Goal: Use online tool/utility: Utilize a website feature to perform a specific function

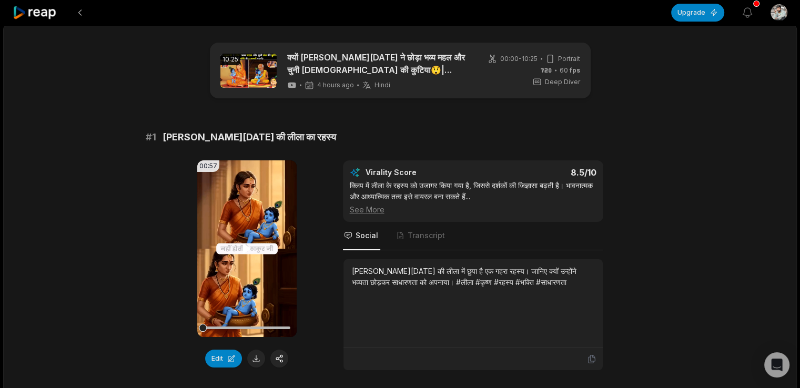
click at [229, 283] on video "Your browser does not support mp4 format." at bounding box center [246, 248] width 99 height 177
click at [254, 357] on button at bounding box center [256, 359] width 18 height 18
click at [246, 243] on icon at bounding box center [246, 248] width 13 height 13
click at [222, 353] on button "Edit" at bounding box center [223, 359] width 37 height 18
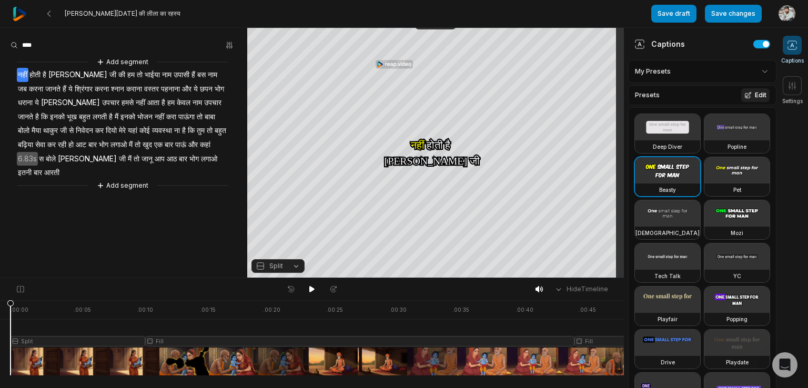
click at [745, 92] on icon at bounding box center [748, 95] width 6 height 6
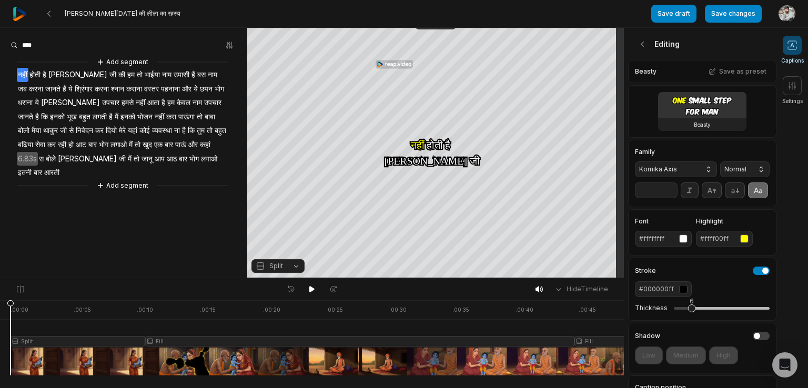
click at [702, 167] on button "Komika Axis" at bounding box center [676, 169] width 82 height 16
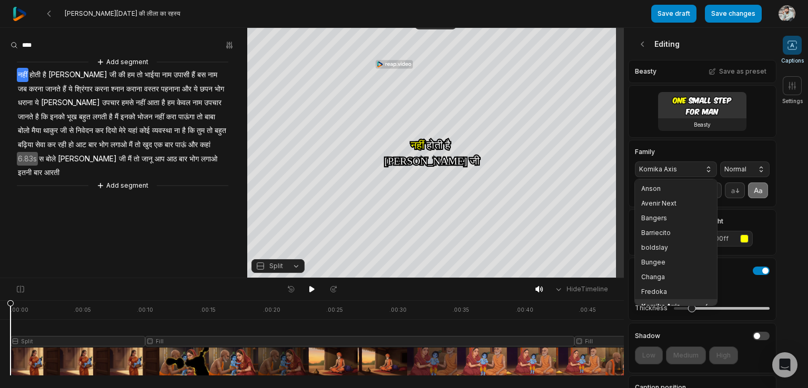
scroll to position [8, 0]
click at [702, 167] on button "Komika Axis" at bounding box center [676, 169] width 82 height 16
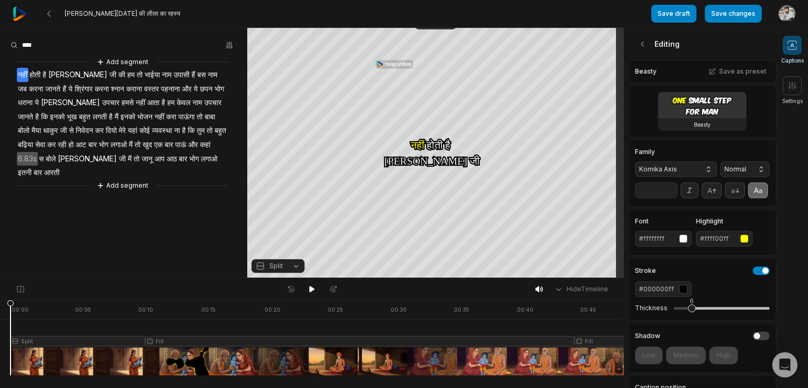
click at [702, 167] on button "Komika Axis" at bounding box center [676, 169] width 82 height 16
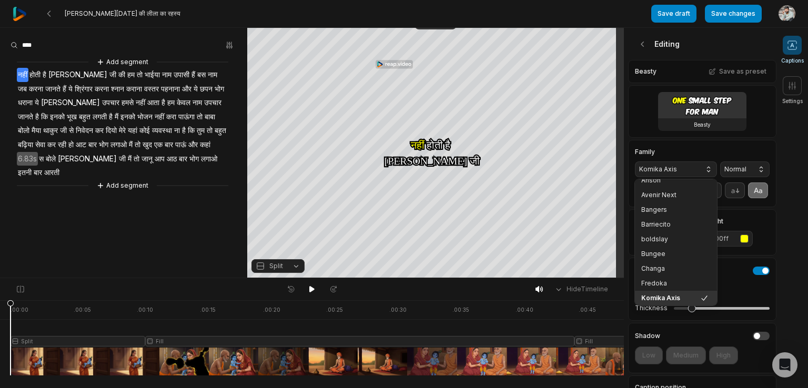
click at [702, 167] on button "Komika Axis" at bounding box center [676, 169] width 82 height 16
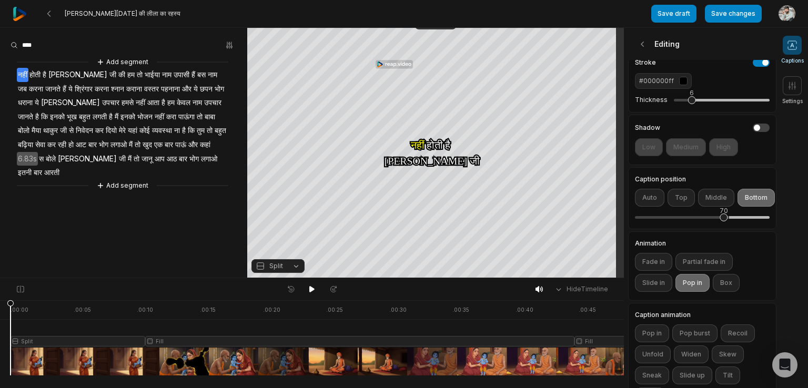
scroll to position [210, 0]
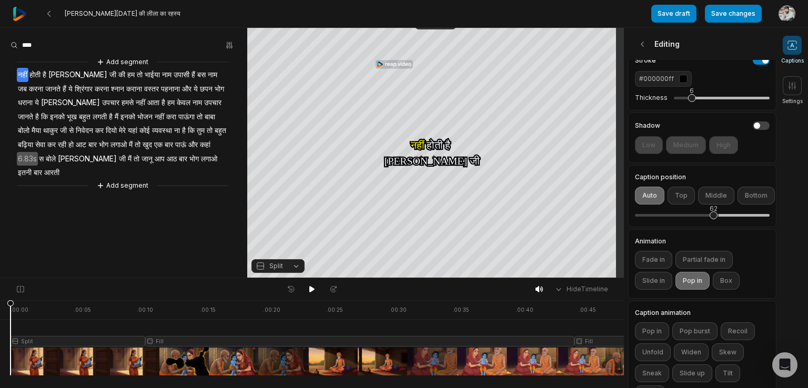
drag, startPoint x: 724, startPoint y: 233, endPoint x: 713, endPoint y: 236, distance: 10.8
click at [713, 227] on div "62" at bounding box center [702, 216] width 135 height 22
drag, startPoint x: 711, startPoint y: 230, endPoint x: 689, endPoint y: 230, distance: 22.1
click at [708, 219] on div "61" at bounding box center [712, 215] width 8 height 8
click at [715, 227] on div "63" at bounding box center [702, 216] width 135 height 22
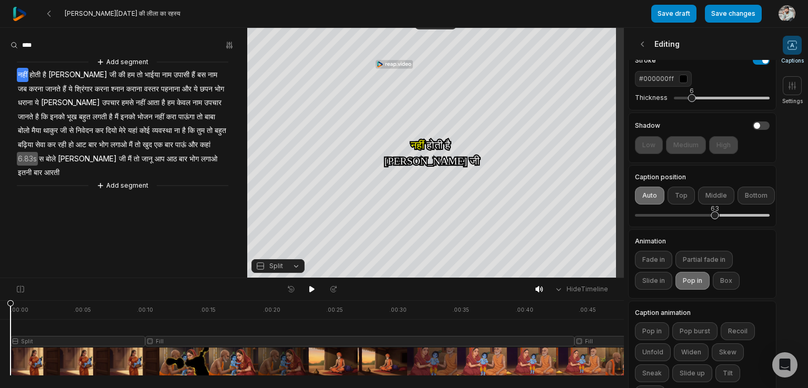
click at [715, 219] on div "63" at bounding box center [714, 215] width 8 height 8
click at [728, 227] on div "64" at bounding box center [702, 216] width 135 height 22
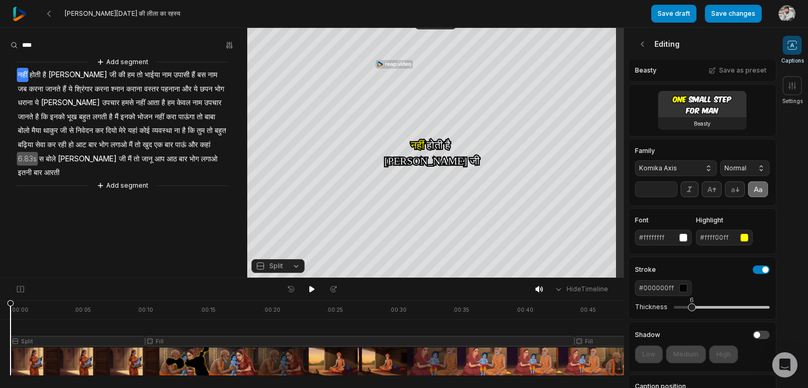
scroll to position [0, 0]
click at [291, 269] on button "Split" at bounding box center [277, 266] width 53 height 14
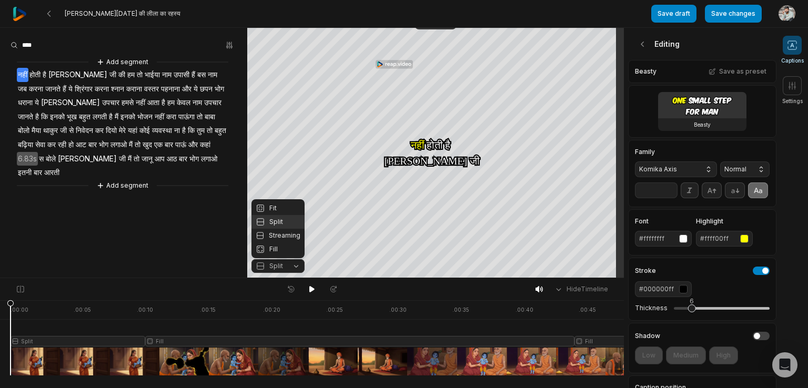
click at [291, 269] on button "Split" at bounding box center [277, 266] width 53 height 14
click at [684, 119] on div "Beasty" at bounding box center [702, 124] width 88 height 13
click at [652, 197] on input "**" at bounding box center [656, 190] width 43 height 16
type input "**"
click at [671, 198] on input "**" at bounding box center [656, 190] width 43 height 16
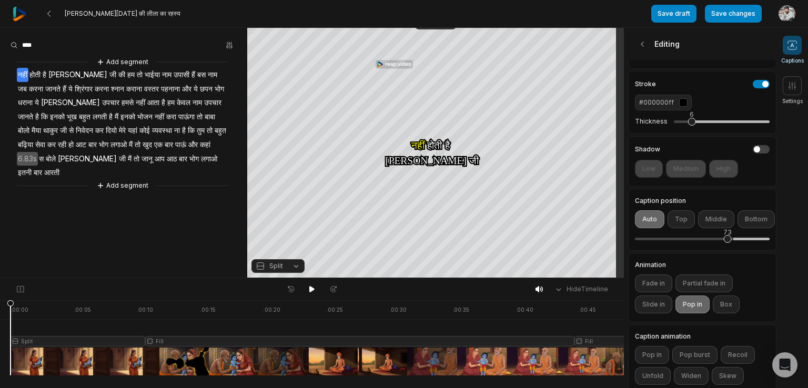
scroll to position [201, 0]
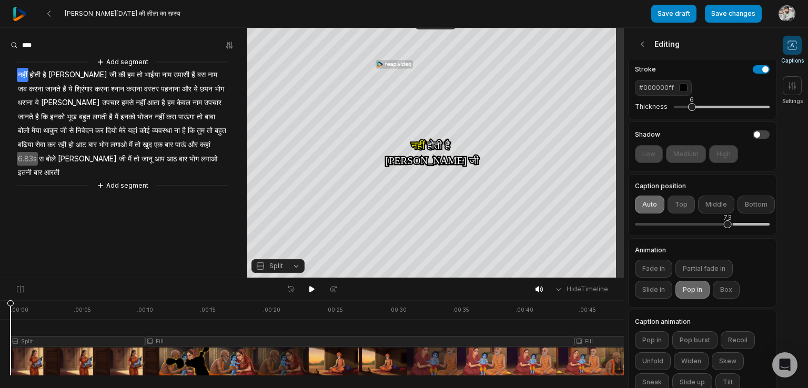
click at [678, 213] on button "Top" at bounding box center [680, 205] width 27 height 18
click at [648, 213] on button "Auto" at bounding box center [649, 205] width 29 height 18
click at [712, 213] on button "Middle" at bounding box center [716, 205] width 36 height 18
click at [742, 213] on button "Bottom" at bounding box center [755, 205] width 37 height 18
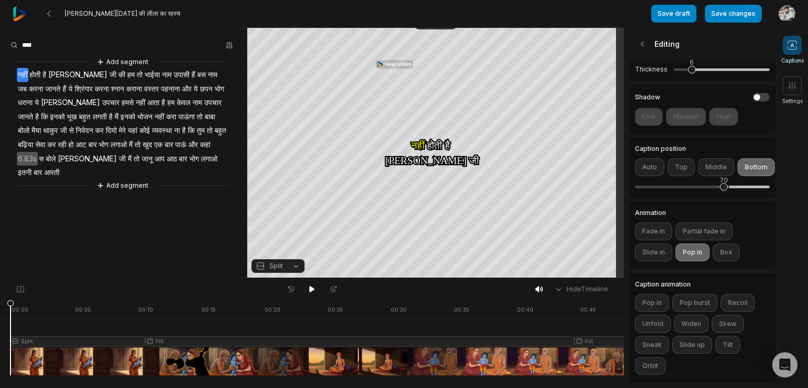
scroll to position [0, 2]
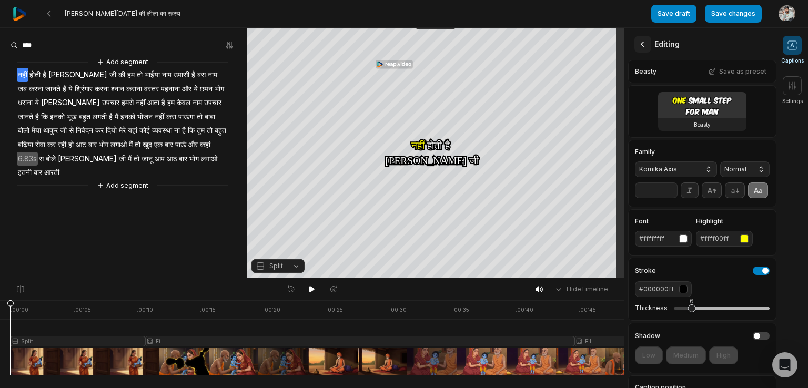
click at [641, 37] on button at bounding box center [642, 44] width 17 height 17
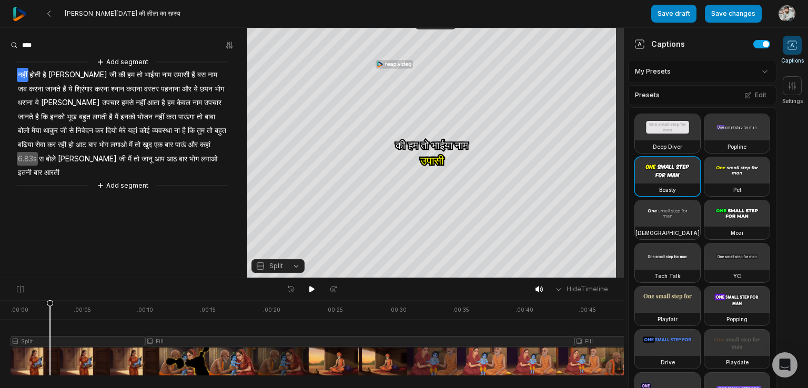
click at [50, 325] on div at bounding box center [371, 337] width 720 height 75
click at [171, 336] on div at bounding box center [371, 337] width 720 height 75
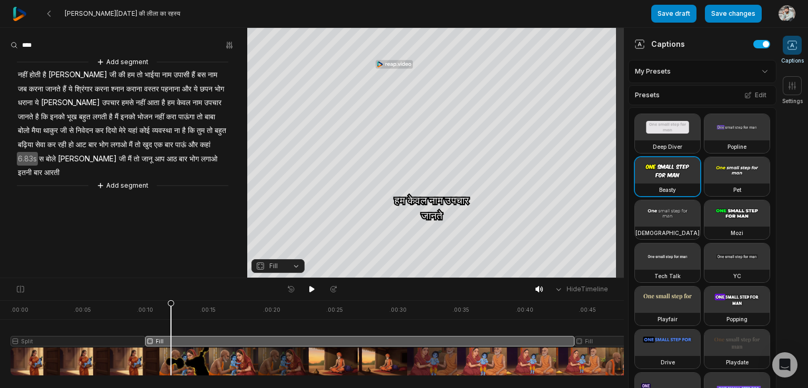
click at [104, 342] on div at bounding box center [371, 337] width 720 height 75
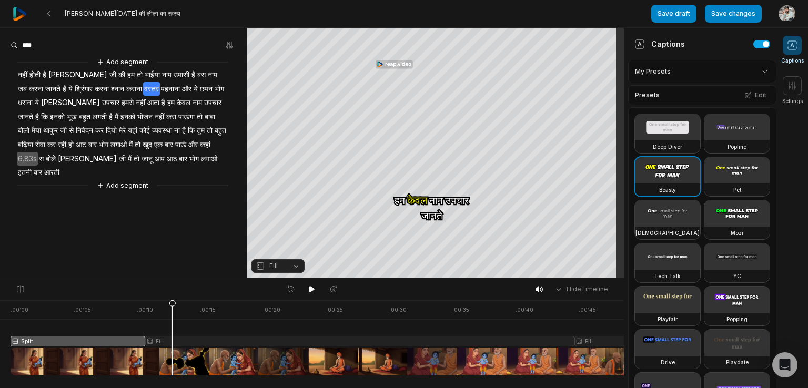
click at [172, 341] on div at bounding box center [371, 337] width 720 height 75
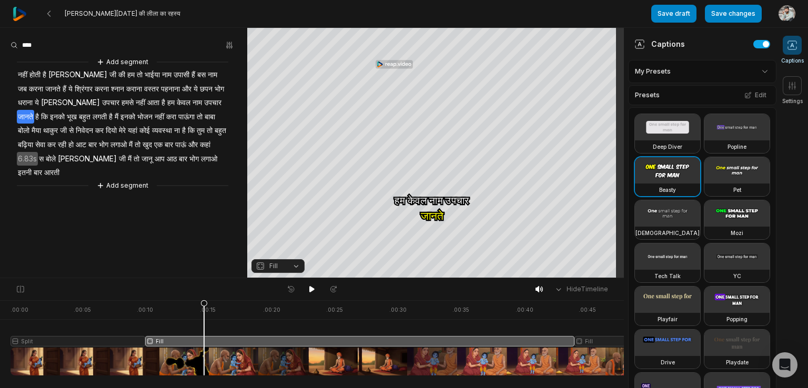
click at [204, 341] on div at bounding box center [371, 337] width 720 height 75
click at [204, 341] on icon at bounding box center [203, 338] width 7 height 76
click at [597, 341] on div at bounding box center [371, 337] width 720 height 75
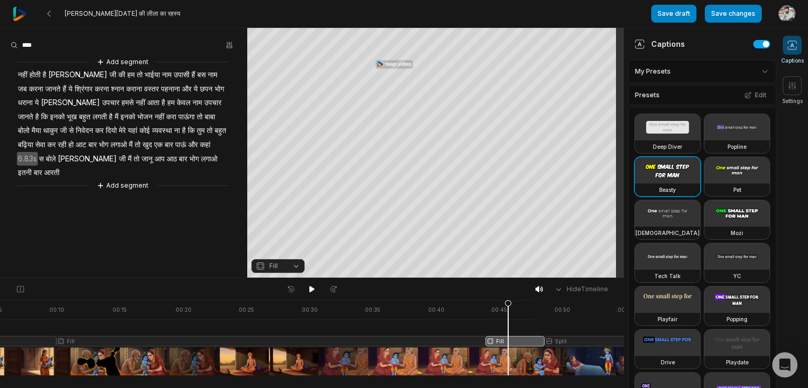
scroll to position [0, 107]
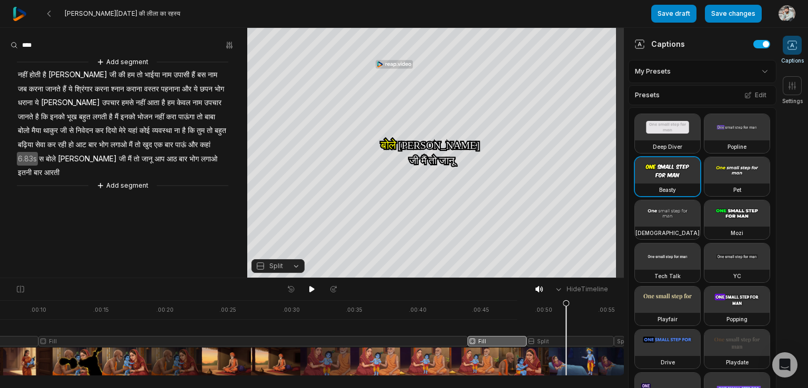
click at [566, 338] on div at bounding box center [264, 337] width 720 height 75
click at [616, 339] on div at bounding box center [264, 337] width 720 height 75
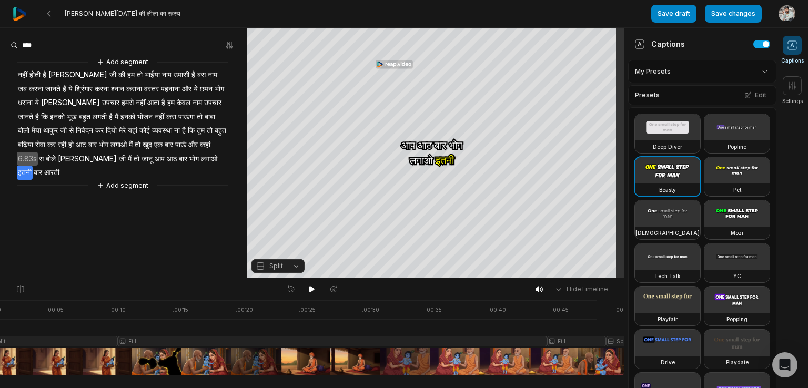
scroll to position [0, 0]
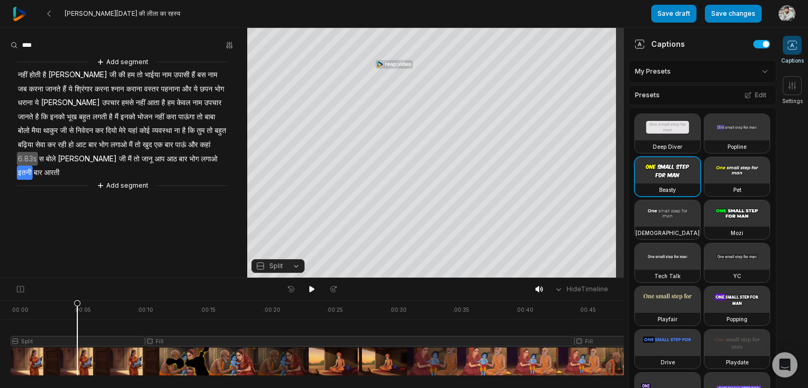
click at [77, 340] on div at bounding box center [371, 337] width 720 height 75
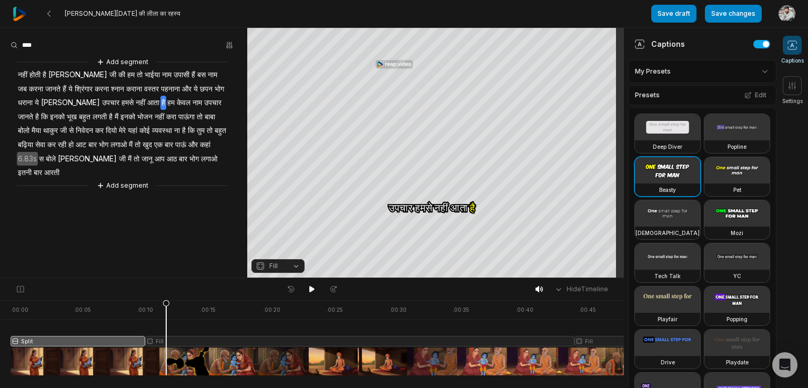
click at [166, 341] on div at bounding box center [371, 337] width 720 height 75
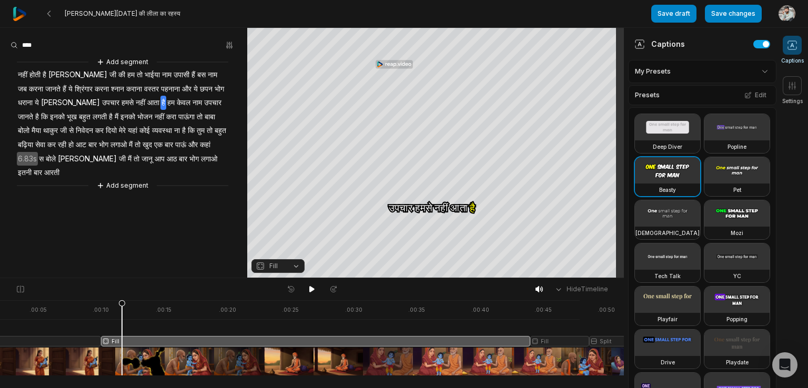
scroll to position [0, 107]
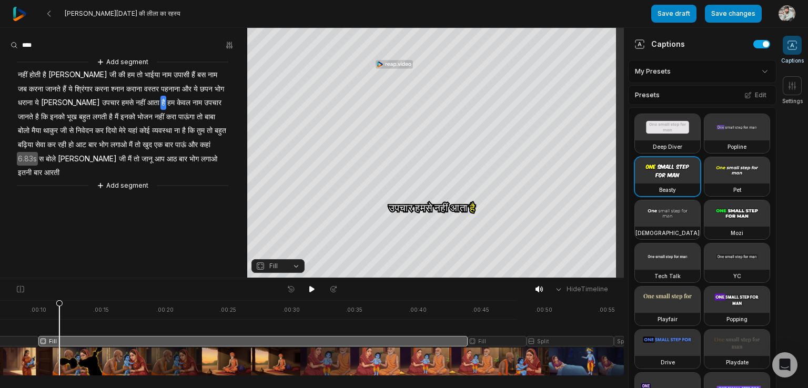
click at [488, 339] on div at bounding box center [264, 337] width 720 height 75
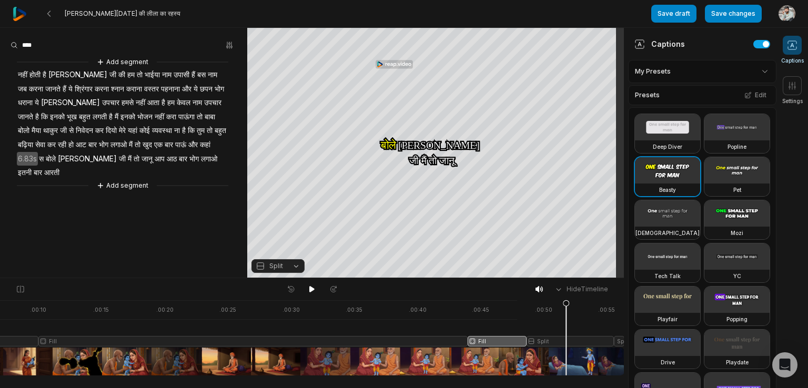
click at [566, 340] on div at bounding box center [264, 337] width 720 height 75
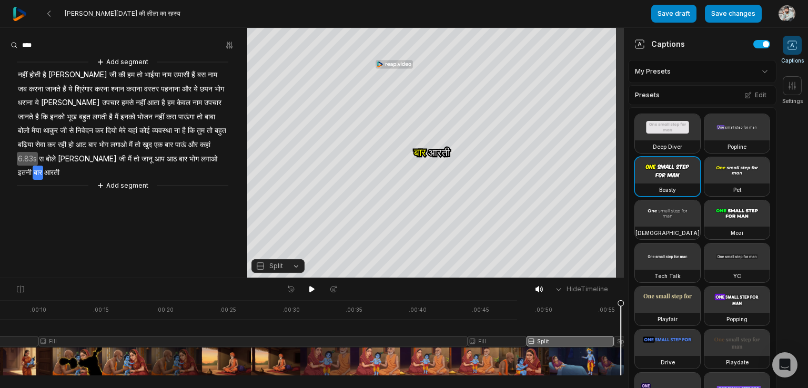
click at [620, 339] on div at bounding box center [264, 337] width 720 height 75
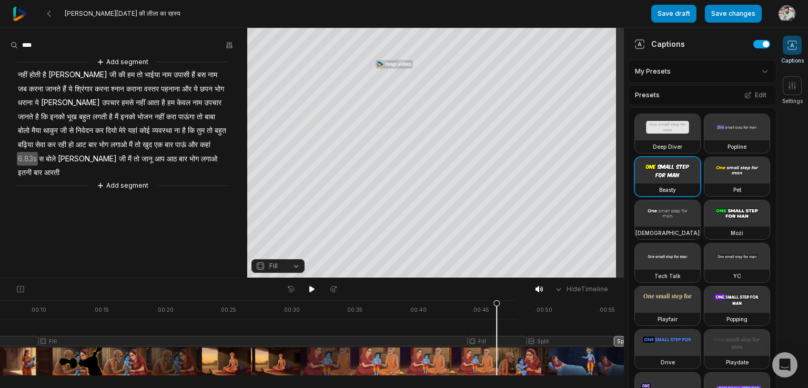
click at [496, 338] on div at bounding box center [264, 337] width 720 height 75
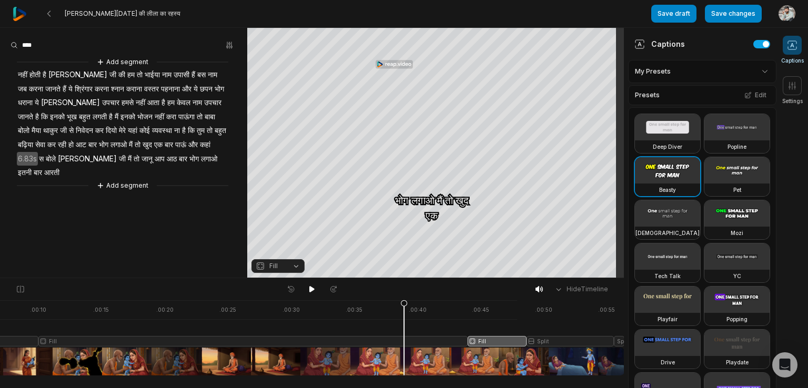
click at [404, 339] on div at bounding box center [264, 337] width 720 height 75
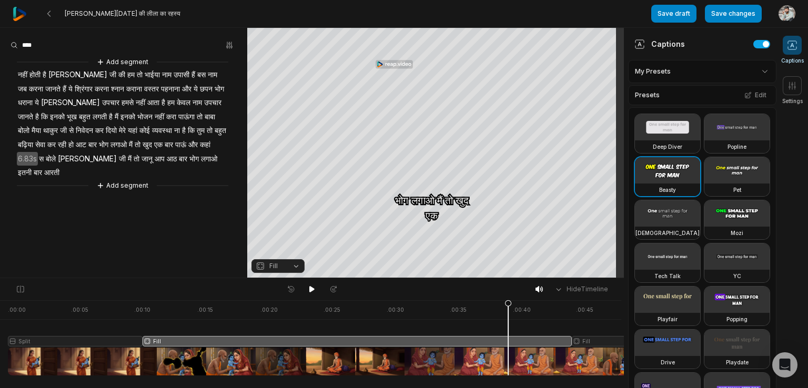
scroll to position [0, 0]
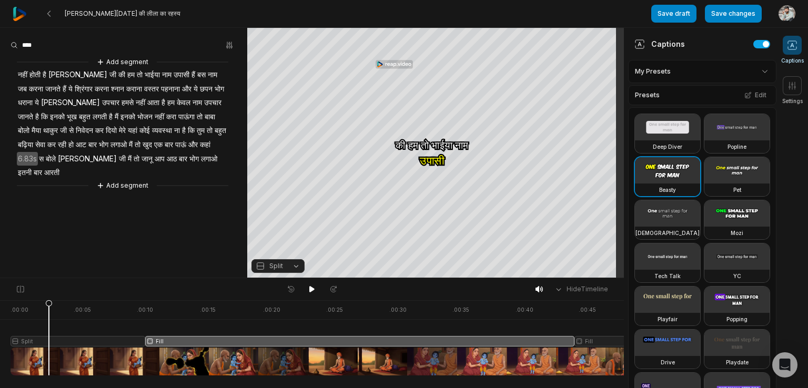
click at [49, 340] on div at bounding box center [371, 337] width 720 height 75
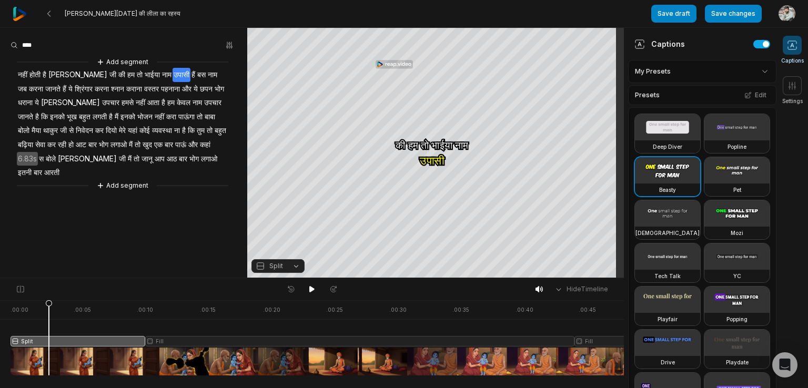
scroll to position [0, 107]
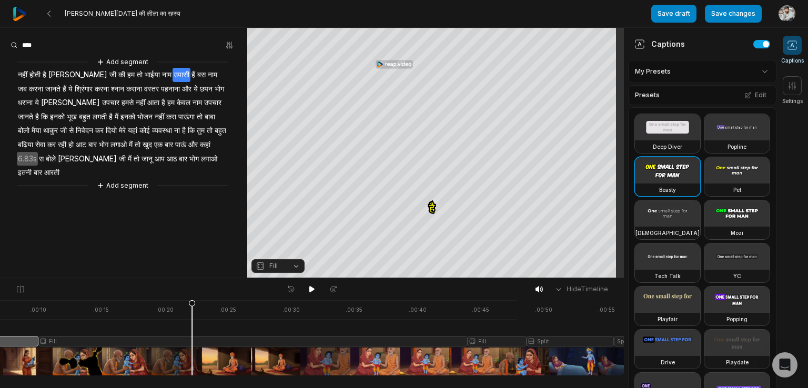
click at [192, 338] on div at bounding box center [264, 337] width 720 height 75
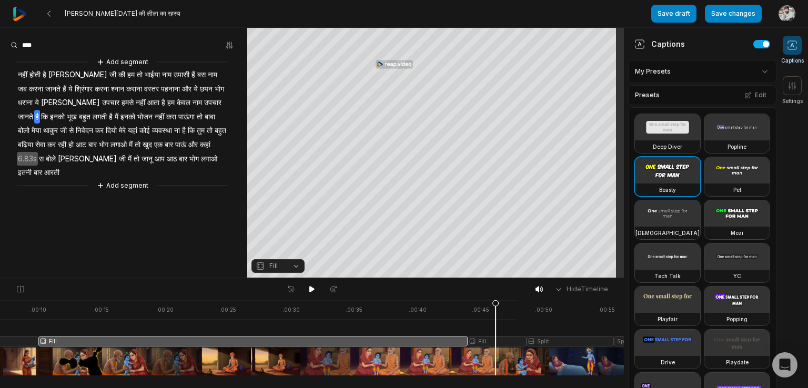
click at [495, 343] on div at bounding box center [264, 337] width 720 height 75
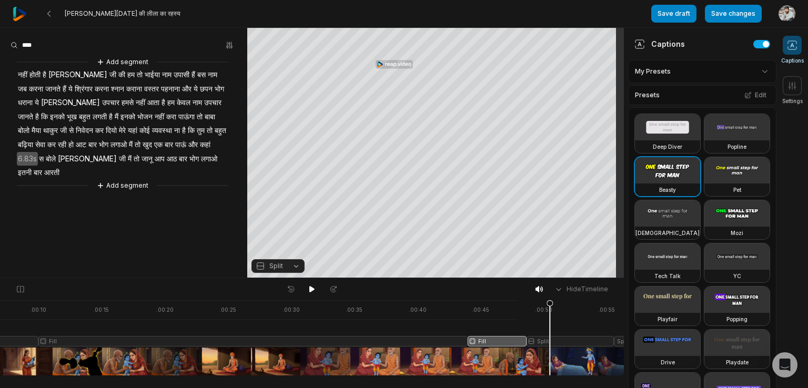
click at [549, 338] on div at bounding box center [264, 337] width 720 height 75
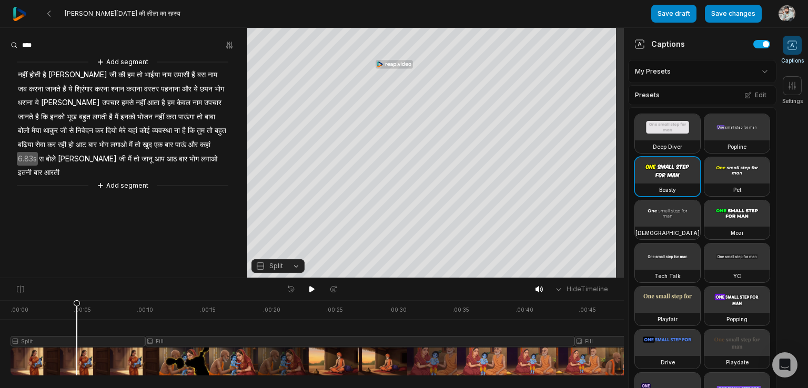
click at [77, 342] on div at bounding box center [371, 337] width 720 height 75
click at [182, 353] on div at bounding box center [371, 337] width 720 height 75
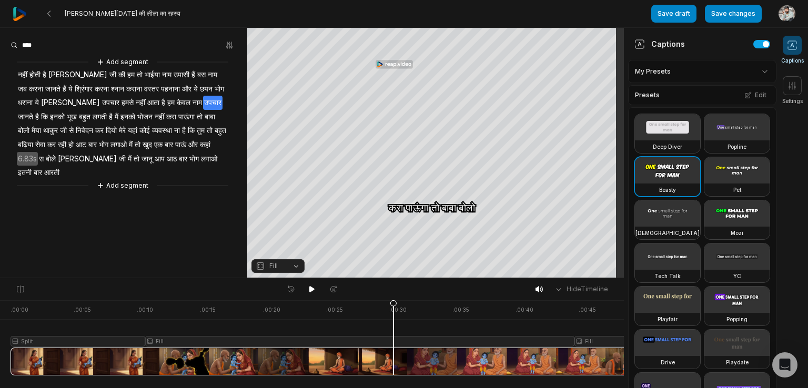
click at [393, 363] on div at bounding box center [371, 337] width 720 height 75
click at [507, 352] on div at bounding box center [371, 337] width 720 height 75
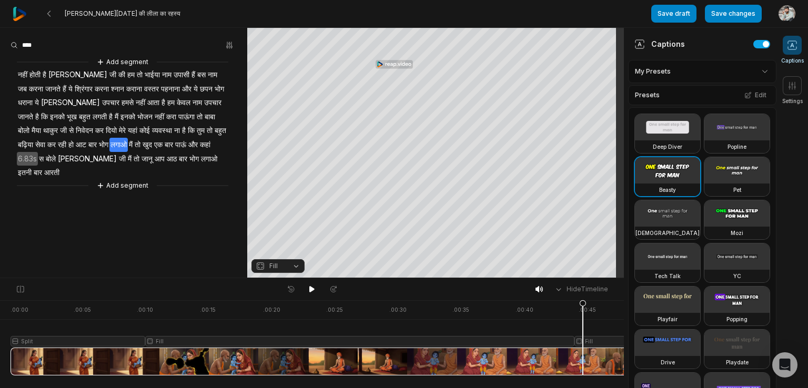
click at [583, 360] on div at bounding box center [371, 337] width 720 height 75
click at [604, 358] on div at bounding box center [371, 337] width 720 height 75
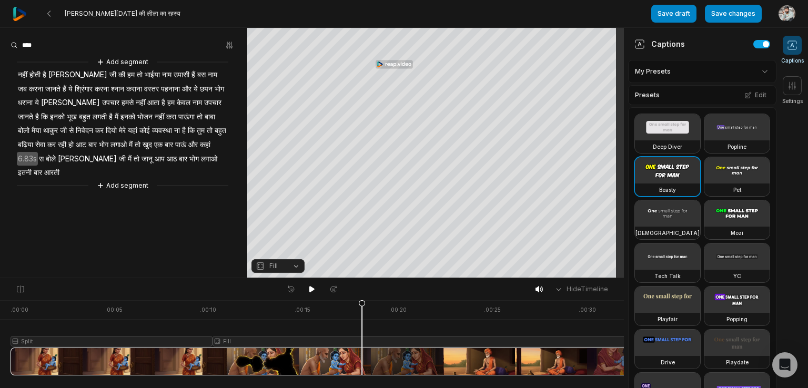
click at [362, 325] on div at bounding box center [551, 337] width 1080 height 75
click at [555, 311] on div at bounding box center [551, 337] width 1080 height 75
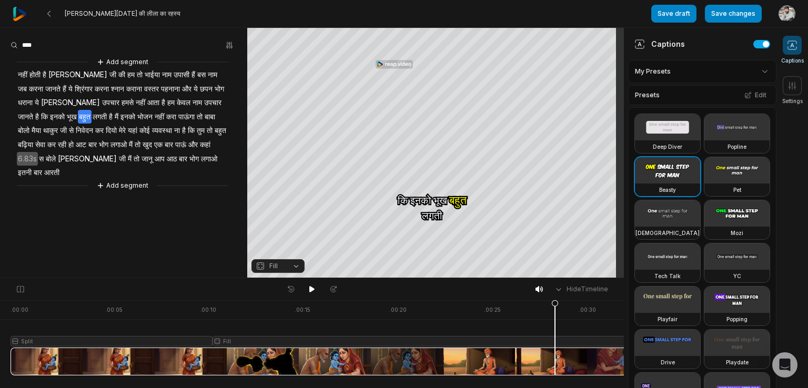
click at [601, 307] on div at bounding box center [551, 337] width 1080 height 75
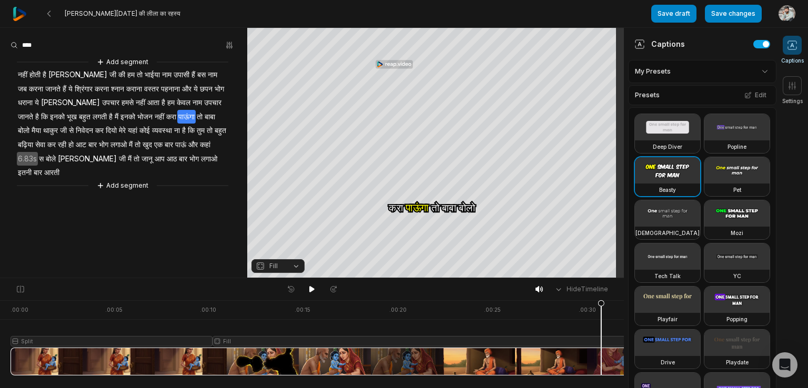
click at [476, 297] on div "Hide Timeline" at bounding box center [312, 289] width 624 height 22
click at [468, 307] on div at bounding box center [551, 337] width 1080 height 75
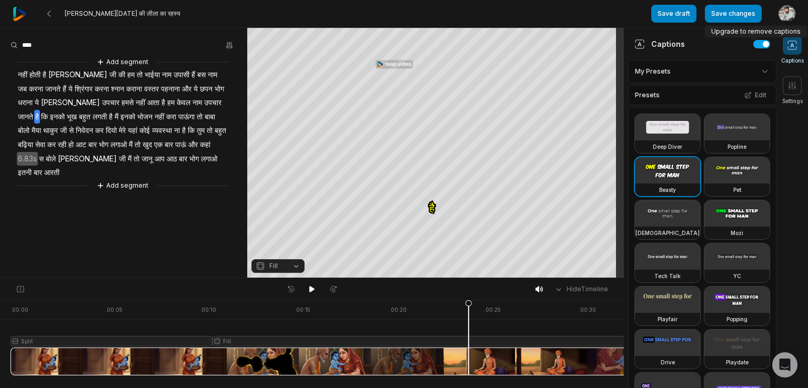
click at [753, 40] on body "[PERSON_NAME][DATE] की लीला का रहस्य Save draft Save changes Open user menu Cap…" at bounding box center [404, 194] width 808 height 388
click at [753, 48] on div "Captions" at bounding box center [702, 44] width 148 height 32
click at [795, 94] on span at bounding box center [791, 85] width 19 height 19
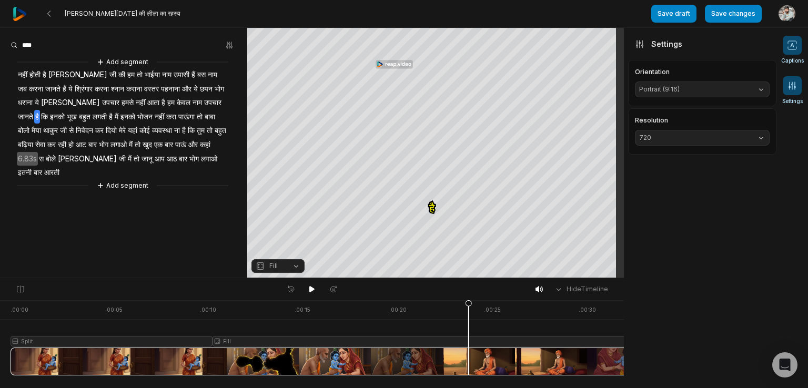
click at [789, 45] on icon at bounding box center [792, 45] width 11 height 11
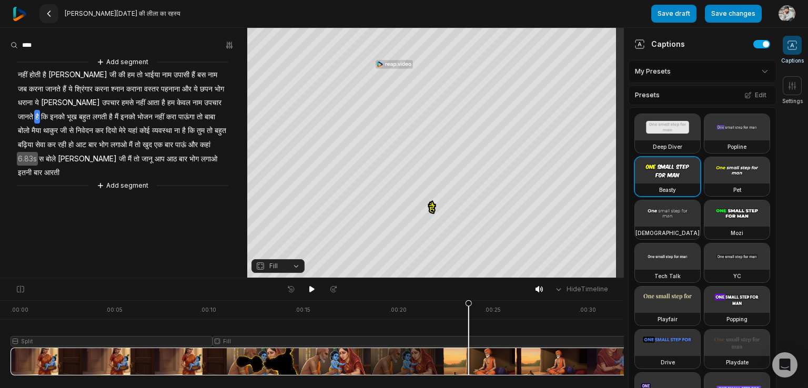
click at [50, 14] on icon at bounding box center [49, 13] width 8 height 8
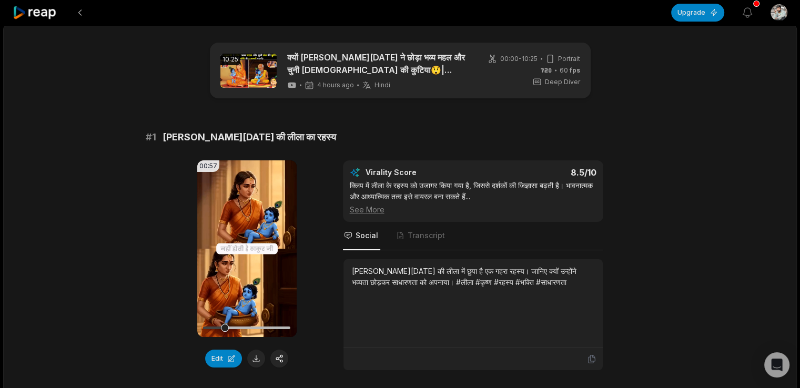
click at [251, 282] on video "Your browser does not support mp4 format." at bounding box center [246, 248] width 99 height 177
click at [452, 77] on div "क्यों ठाकुरजी ने छोड़ा भव्य महल और चुनी संत की कुटिया😲|Lord Krishna leela by Ind…" at bounding box center [377, 70] width 181 height 39
click at [80, 11] on button at bounding box center [79, 12] width 19 height 19
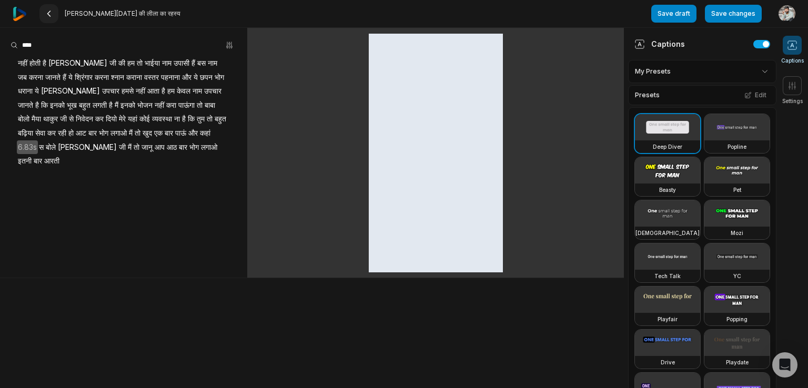
click at [49, 12] on icon at bounding box center [49, 13] width 8 height 8
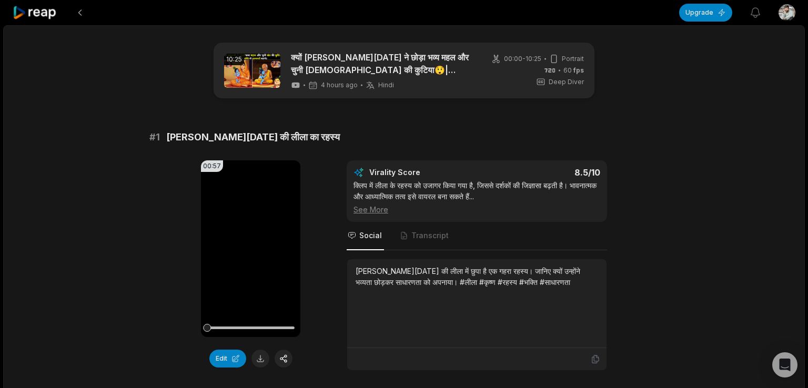
click at [47, 9] on icon at bounding box center [35, 13] width 45 height 14
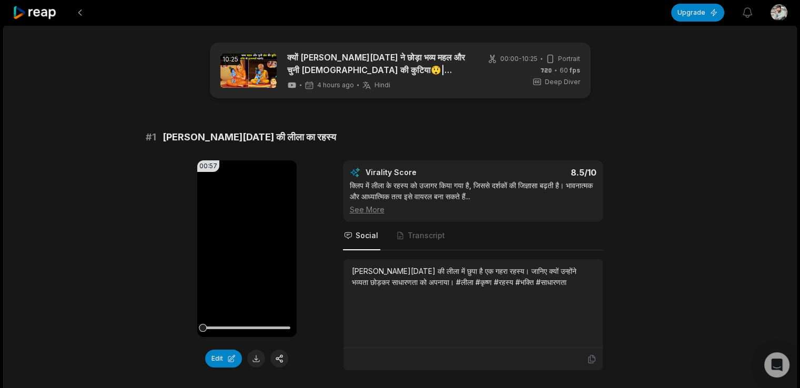
click at [47, 9] on icon at bounding box center [35, 13] width 45 height 14
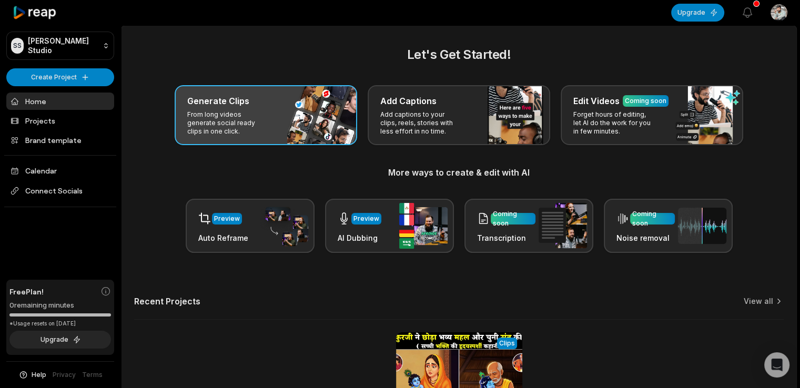
click at [244, 103] on h3 "Generate Clips" at bounding box center [218, 101] width 62 height 13
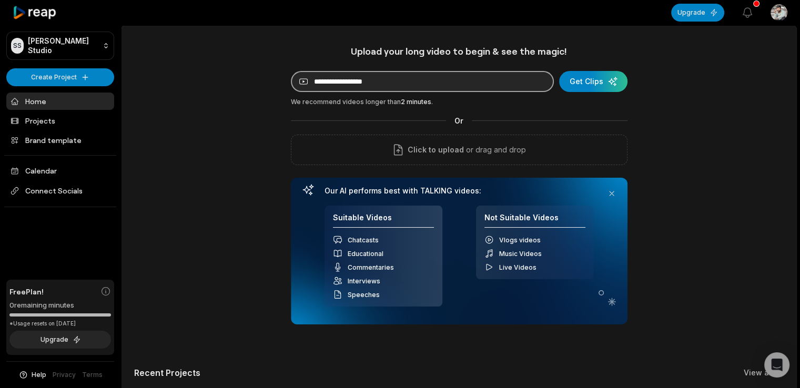
click at [342, 79] on input at bounding box center [422, 81] width 263 height 21
paste input "**********"
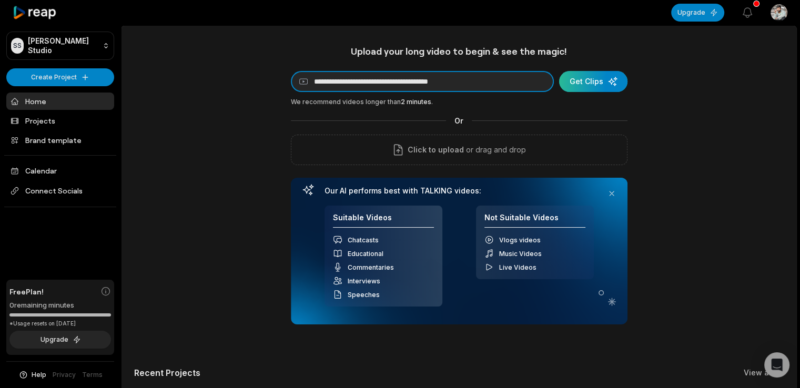
type input "**********"
click at [598, 83] on div "submit" at bounding box center [593, 81] width 68 height 21
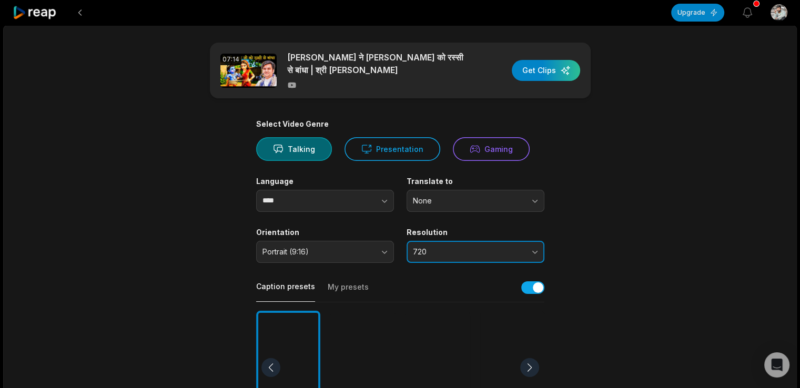
click at [454, 257] on button "720" at bounding box center [475, 252] width 138 height 22
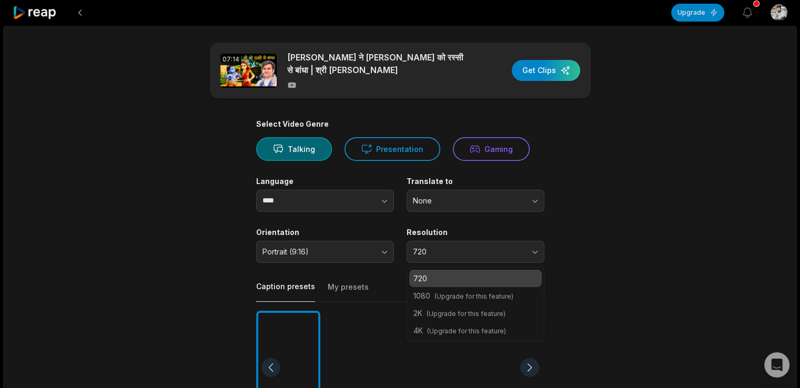
click at [197, 127] on main "07:14 यशोदा मैया ने ठाकुर जी को रस्सी से बांधा | श्री इंद्रेश उपाध्याय महाराज ज…" at bounding box center [400, 365] width 509 height 644
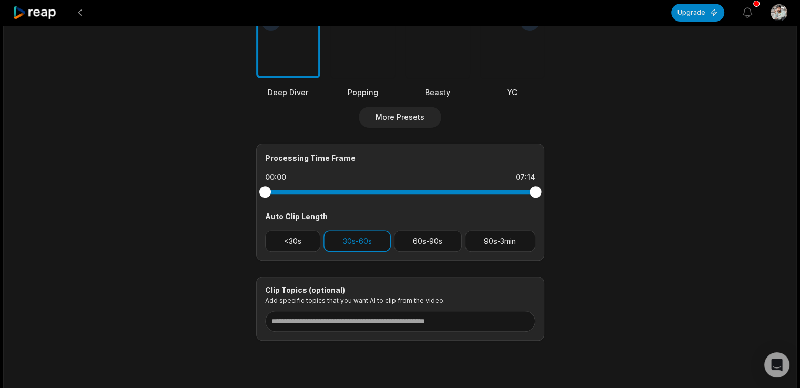
scroll to position [347, 0]
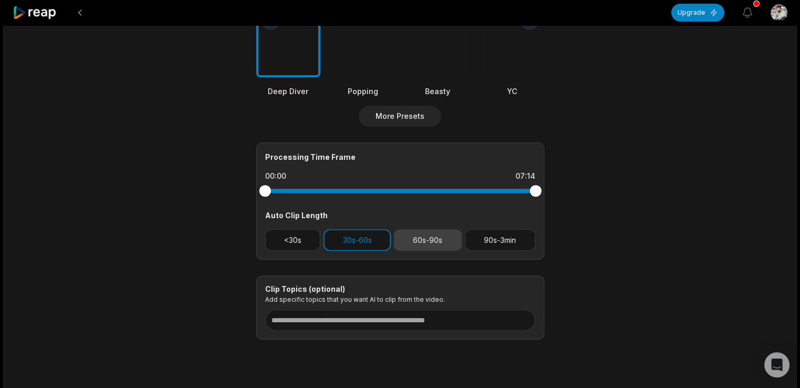
click at [412, 243] on button "60s-90s" at bounding box center [428, 240] width 68 height 22
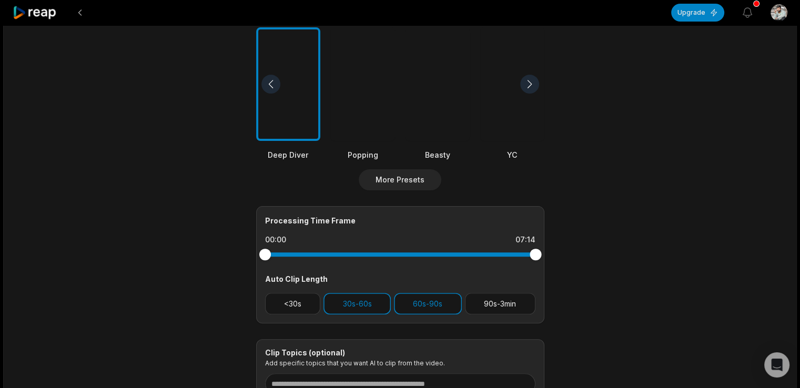
scroll to position [279, 0]
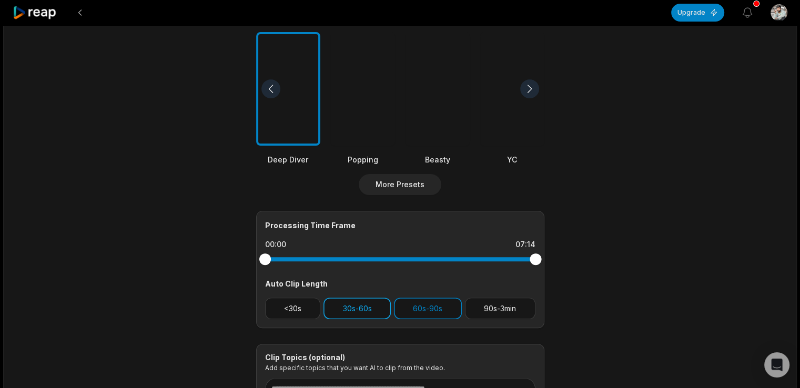
click at [352, 310] on button "30s-60s" at bounding box center [356, 309] width 67 height 22
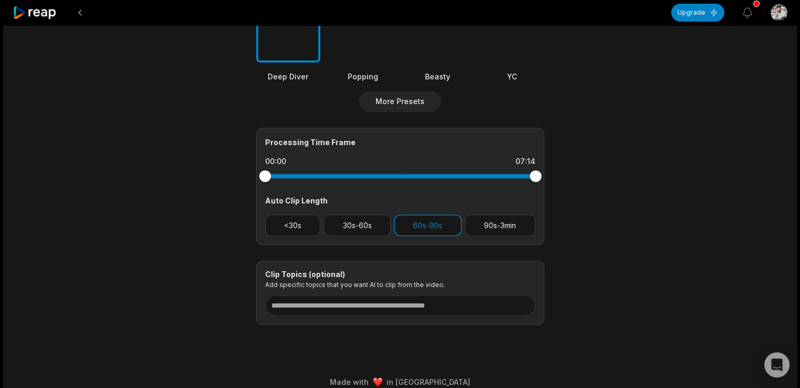
scroll to position [374, 0]
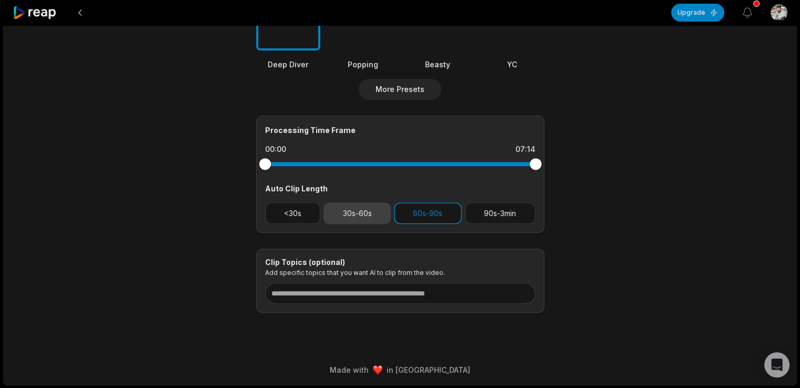
click at [366, 215] on button "30s-60s" at bounding box center [356, 213] width 67 height 22
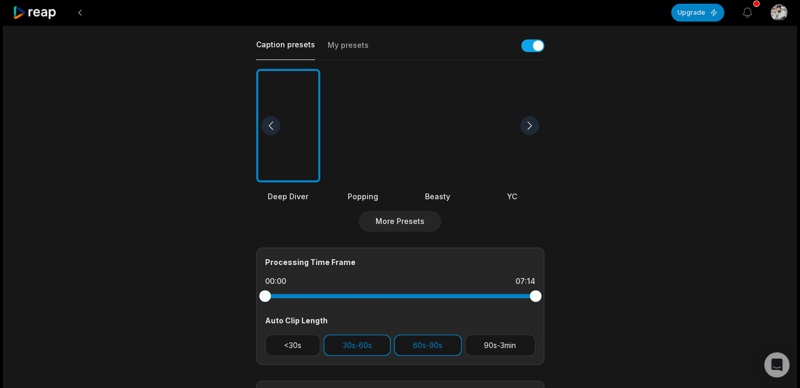
scroll to position [0, 0]
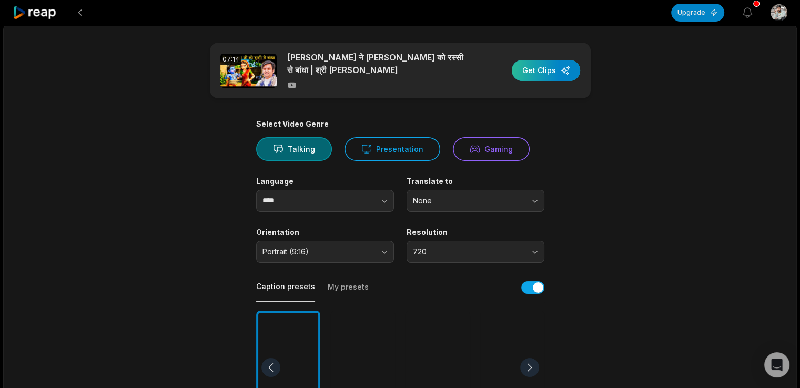
click at [543, 72] on div "button" at bounding box center [546, 70] width 68 height 21
